Goal: Transaction & Acquisition: Purchase product/service

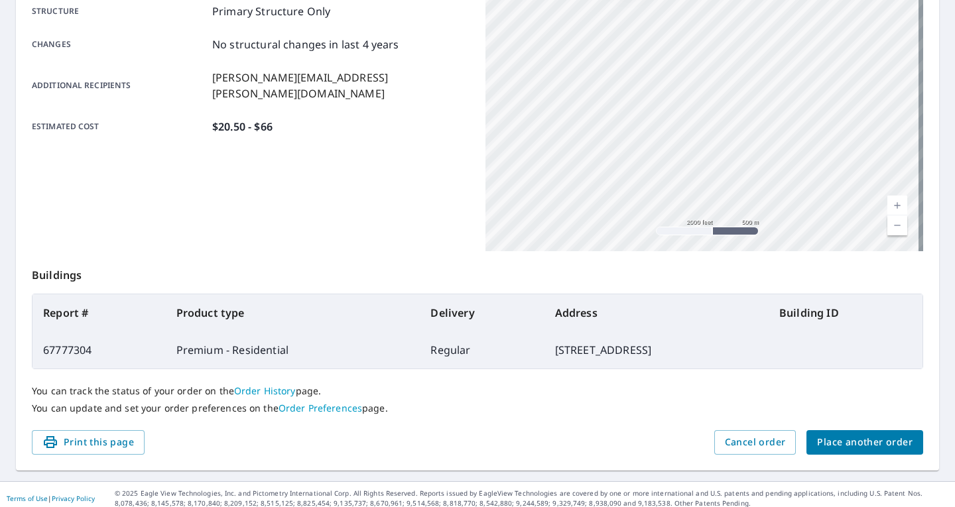
scroll to position [273, 0]
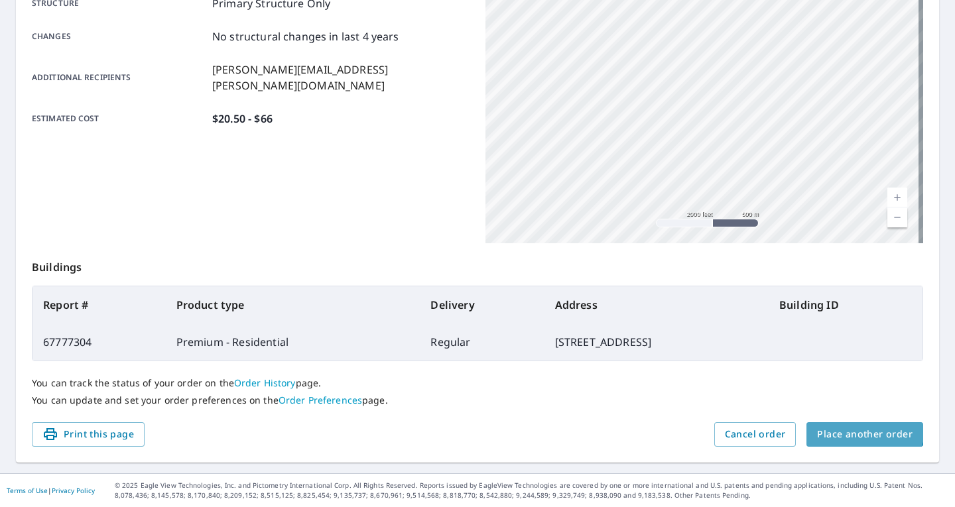
click at [854, 427] on button "Place another order" at bounding box center [865, 435] width 117 height 25
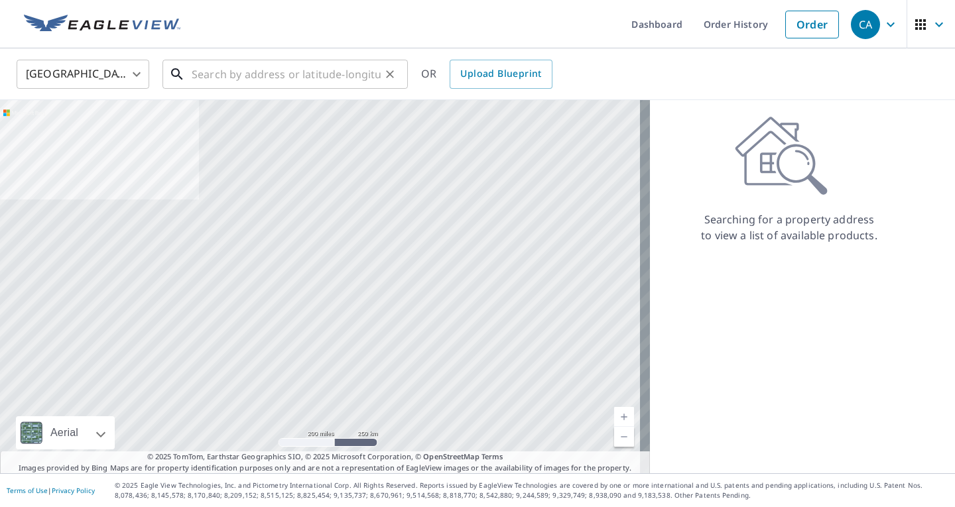
click at [229, 74] on input "text" at bounding box center [286, 74] width 189 height 37
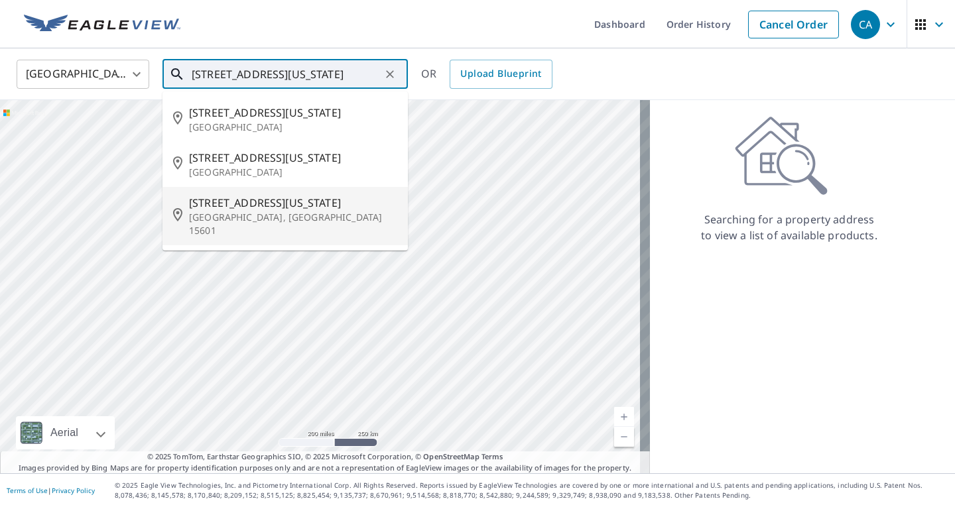
click at [225, 208] on span "[STREET_ADDRESS][US_STATE]" at bounding box center [293, 203] width 208 height 16
type input "[STREET_ADDRESS][US_STATE]"
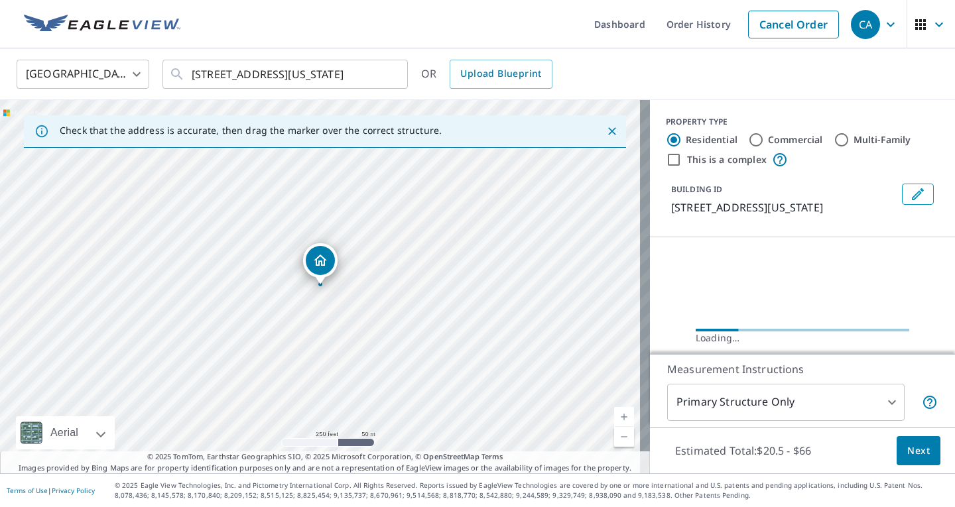
click at [614, 417] on link "Current Level 17, Zoom In" at bounding box center [624, 417] width 20 height 20
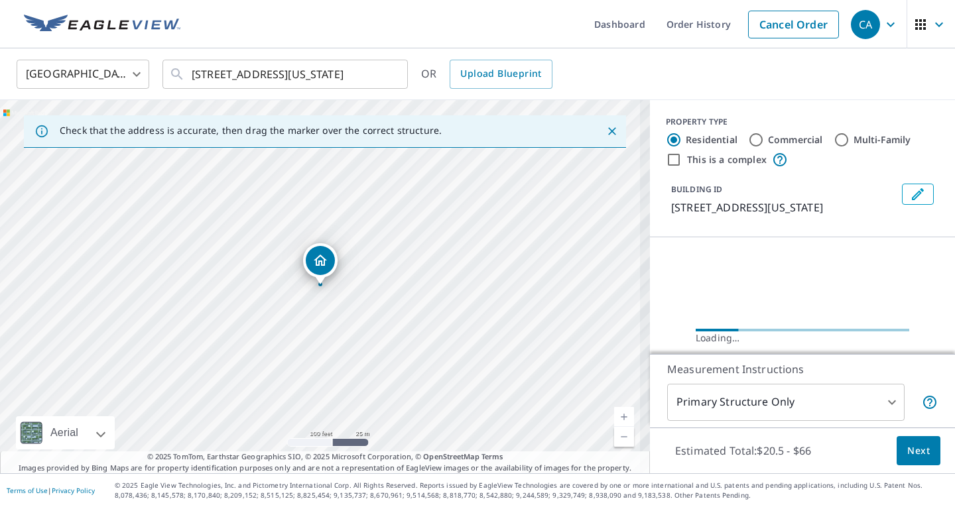
click at [614, 417] on link "Current Level 18, Zoom In" at bounding box center [624, 417] width 20 height 20
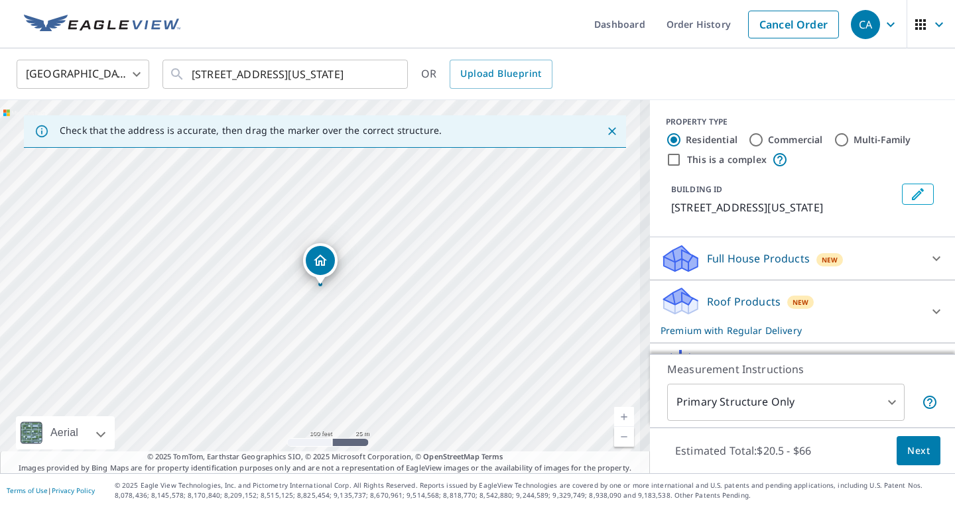
click at [614, 417] on link "Current Level 18, Zoom In" at bounding box center [624, 417] width 20 height 20
click at [614, 417] on link "Current Level 19, Zoom In" at bounding box center [624, 417] width 20 height 20
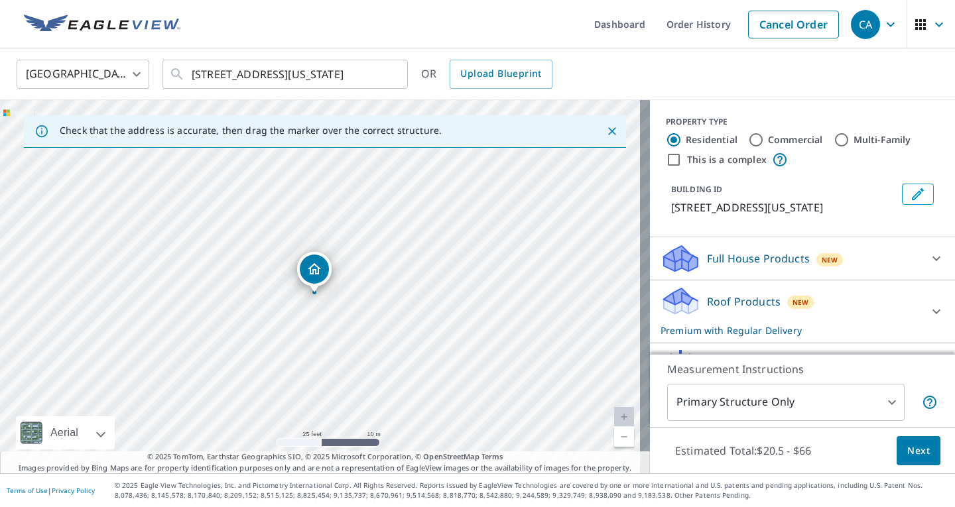
drag, startPoint x: 320, startPoint y: 259, endPoint x: 314, endPoint y: 267, distance: 10.0
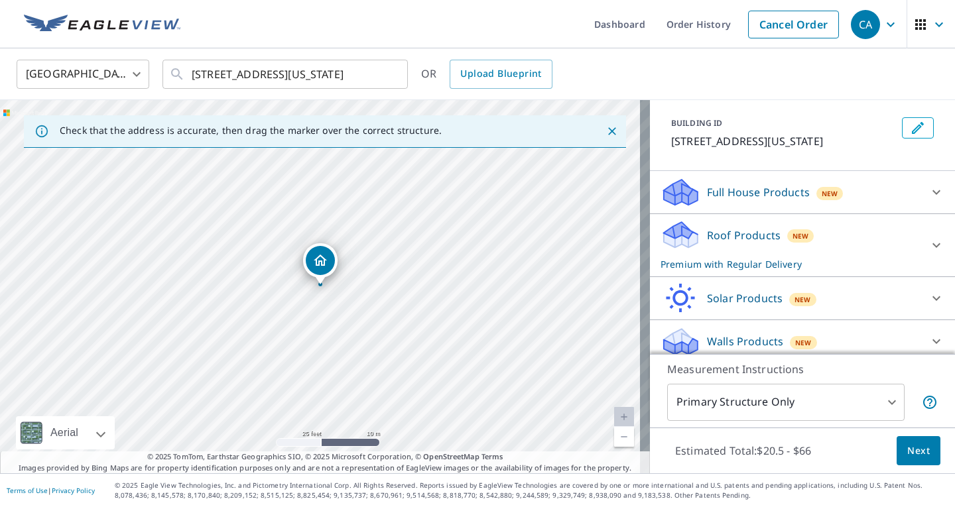
click at [933, 248] on icon at bounding box center [937, 245] width 8 height 5
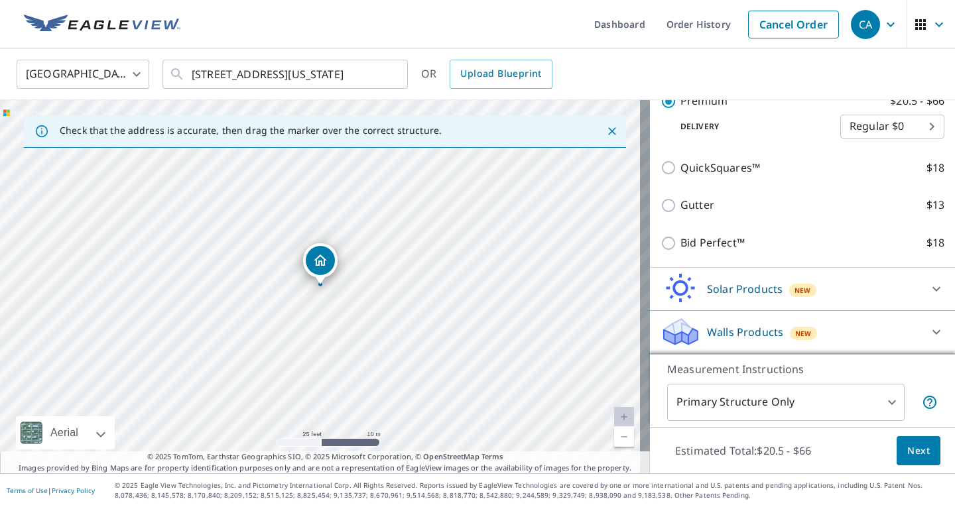
scroll to position [271, 0]
click at [908, 454] on span "Next" at bounding box center [919, 451] width 23 height 17
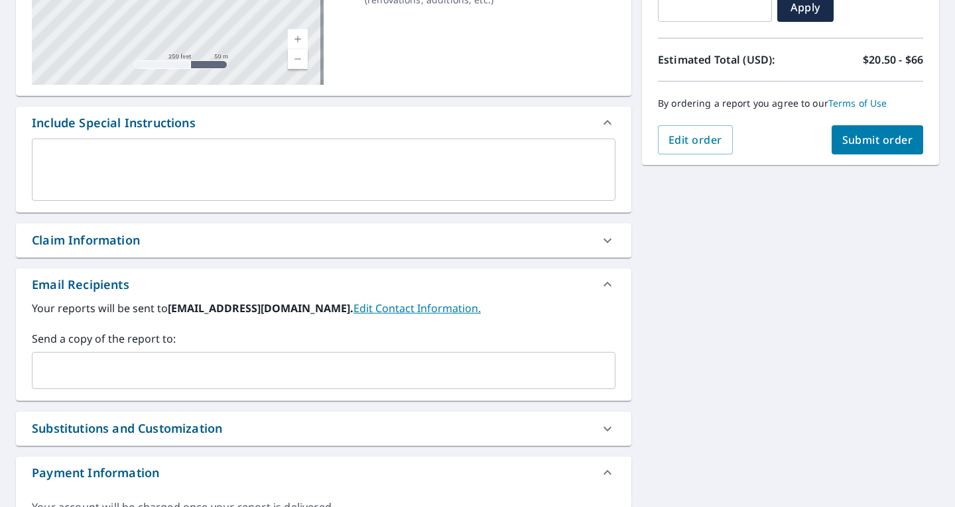
scroll to position [337, 0]
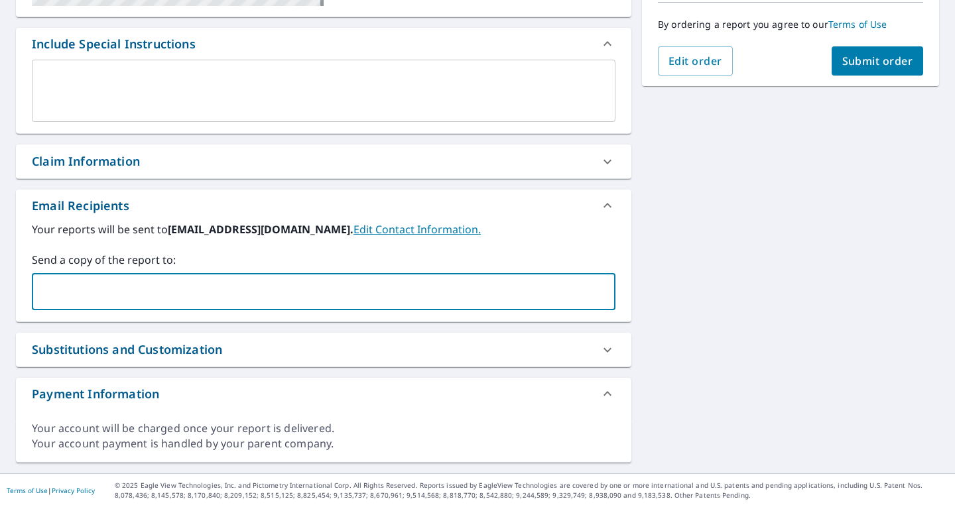
click at [57, 288] on input "text" at bounding box center [314, 291] width 552 height 25
type input "[EMAIL_ADDRESS][DOMAIN_NAME]"
click at [856, 67] on span "Submit order" at bounding box center [877, 61] width 71 height 15
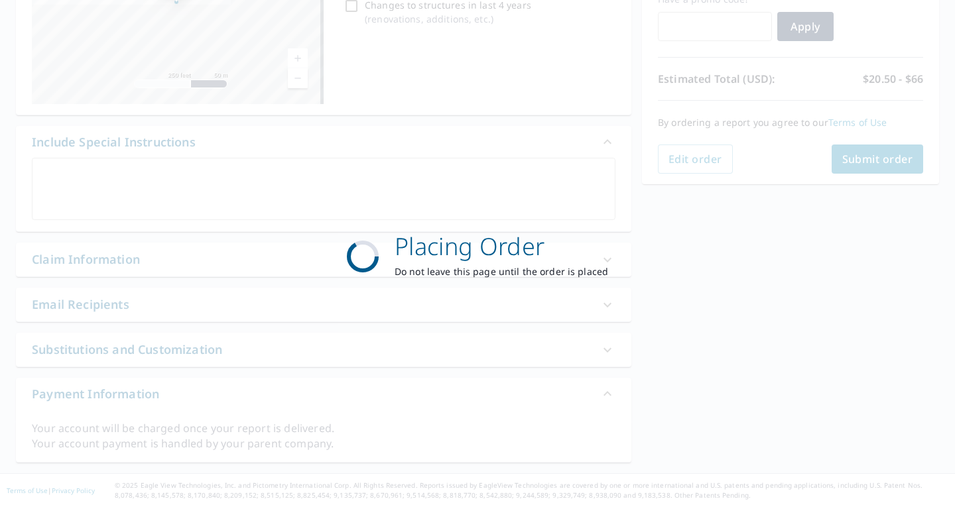
scroll to position [239, 0]
